Goal: Task Accomplishment & Management: Manage account settings

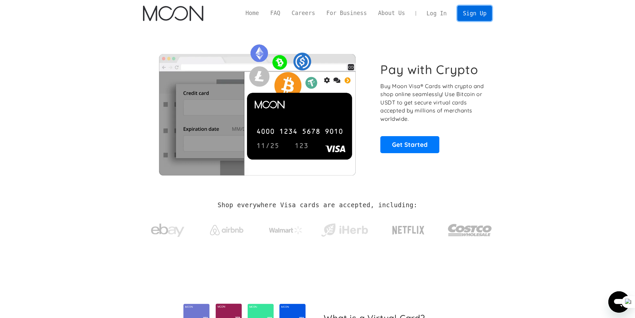
click at [469, 14] on link "Sign Up" at bounding box center [475, 13] width 35 height 15
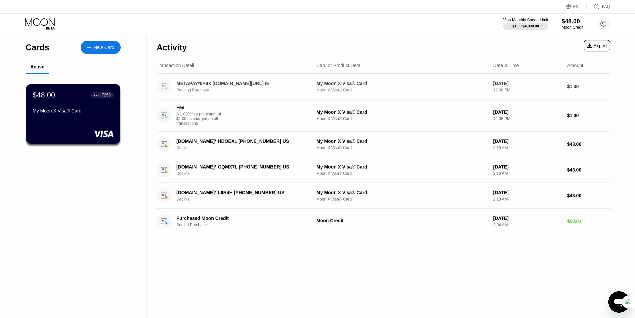
click at [351, 88] on div "My Moon X Visa® Card Moon X Visa® Card" at bounding box center [403, 87] width 172 height 12
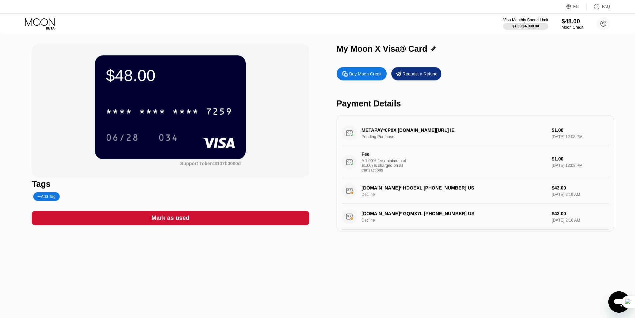
click at [379, 131] on div "METAPAY*0P9X [DOMAIN_NAME][URL] IE Pending Purchase $1.00 [DATE] 12:08 PM Fee A…" at bounding box center [475, 149] width 267 height 58
